Goal: Transaction & Acquisition: Purchase product/service

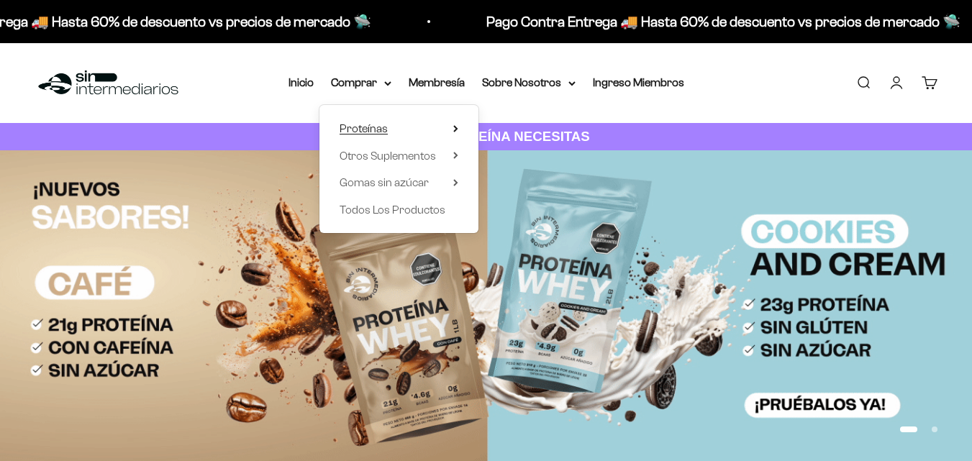
click at [455, 127] on icon at bounding box center [455, 129] width 3 height 6
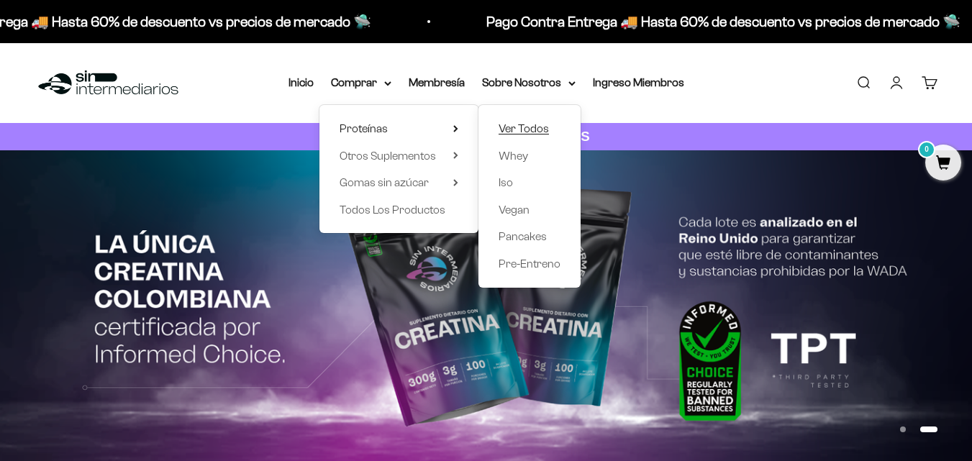
click at [521, 127] on span "Ver Todos" at bounding box center [523, 128] width 50 height 12
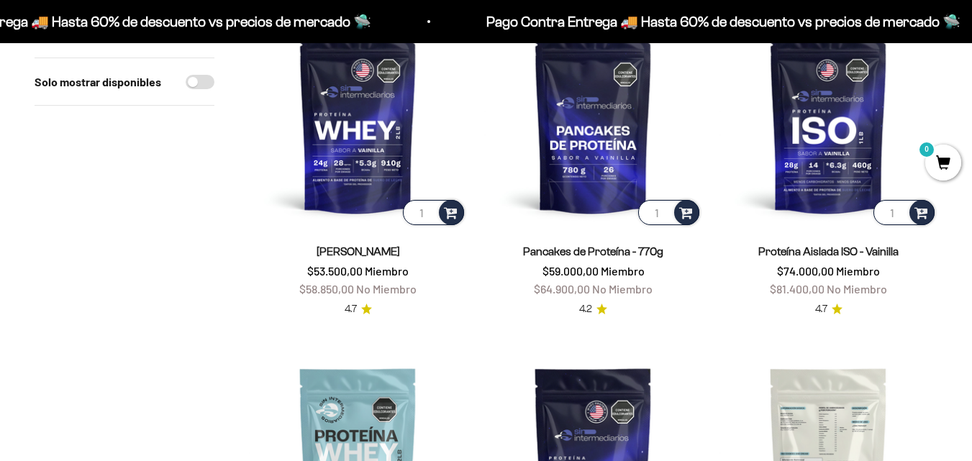
scroll to position [216, 0]
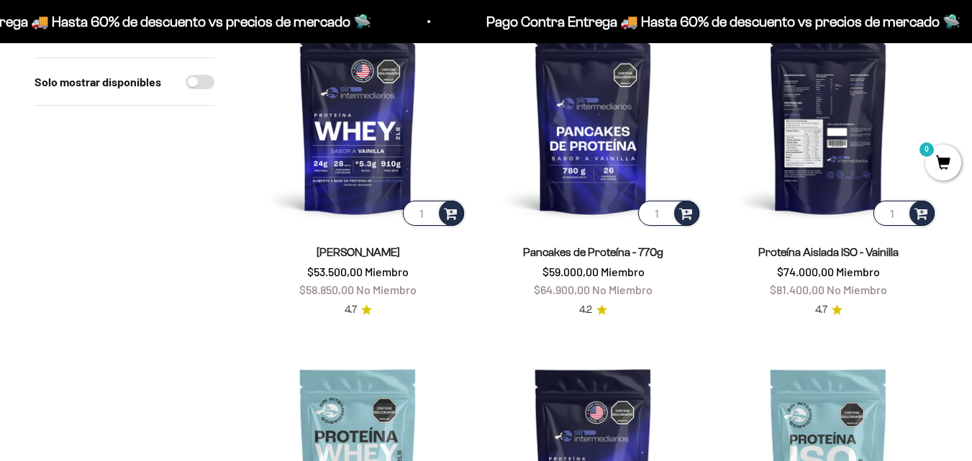
click at [826, 99] on img at bounding box center [828, 120] width 218 height 218
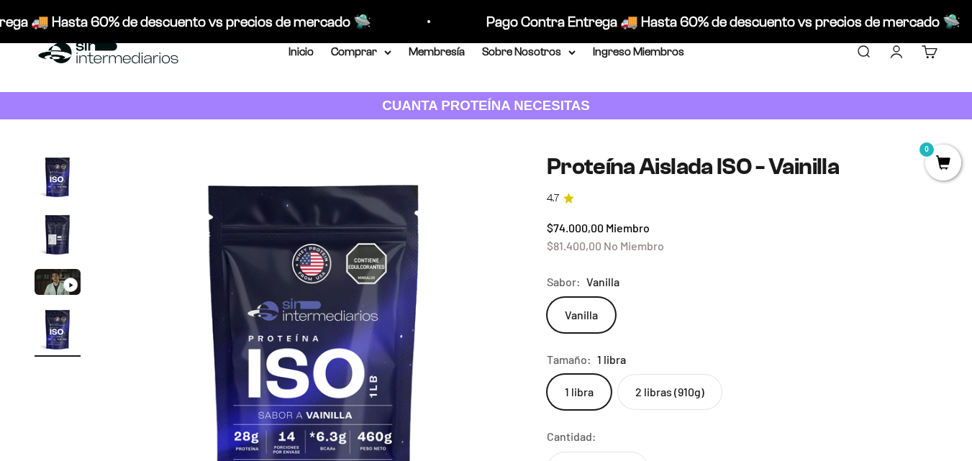
scroll to position [0, 1216]
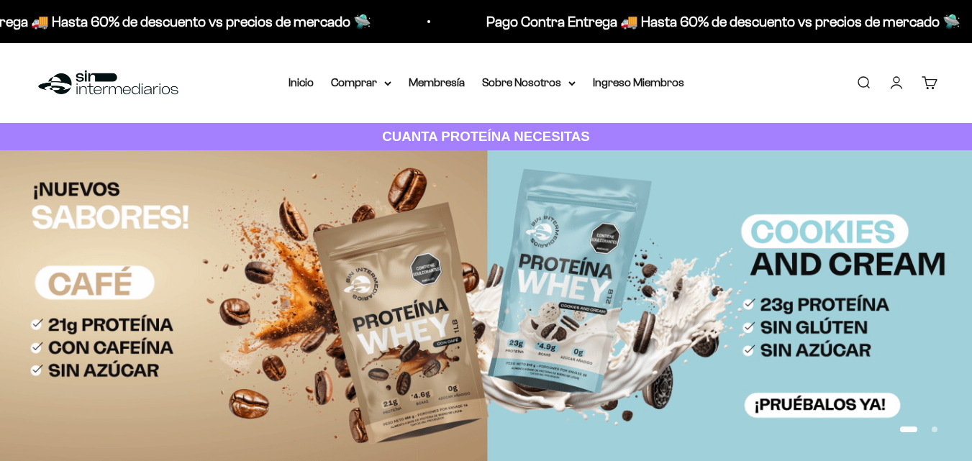
click at [478, 134] on strong "CUANTA PROTEÍNA NECESITAS" at bounding box center [486, 136] width 208 height 15
